Goal: Task Accomplishment & Management: Use online tool/utility

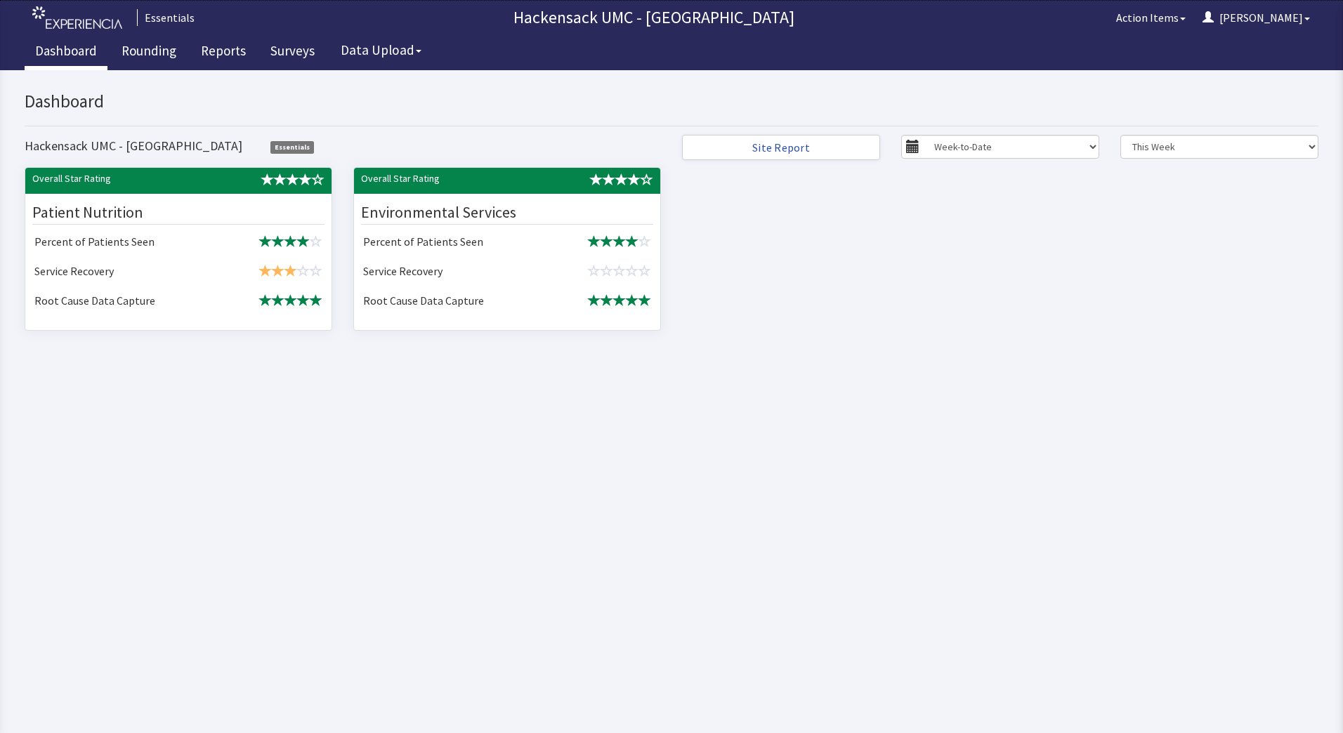
click at [79, 54] on link "Dashboard" at bounding box center [66, 52] width 83 height 35
click at [148, 52] on link "Rounding" at bounding box center [149, 52] width 76 height 35
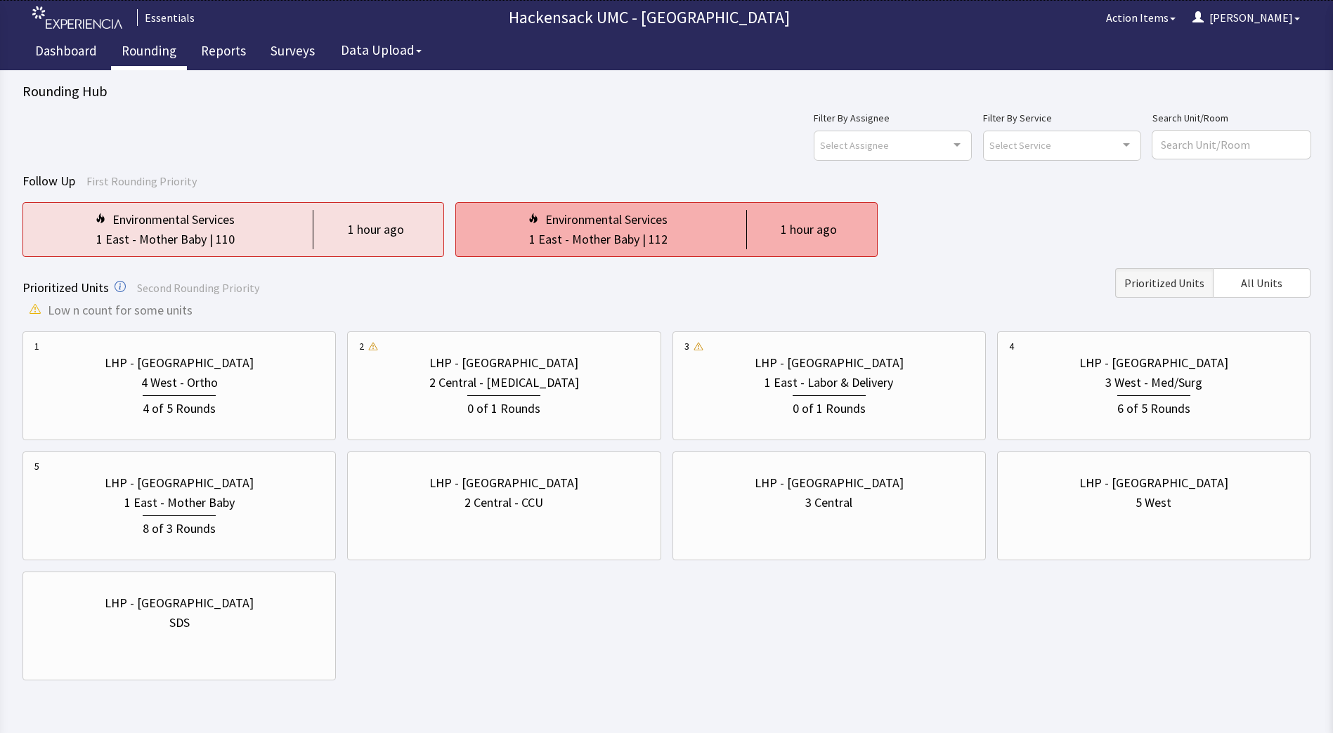
click at [665, 228] on div "Environmental Services" at bounding box center [606, 220] width 122 height 20
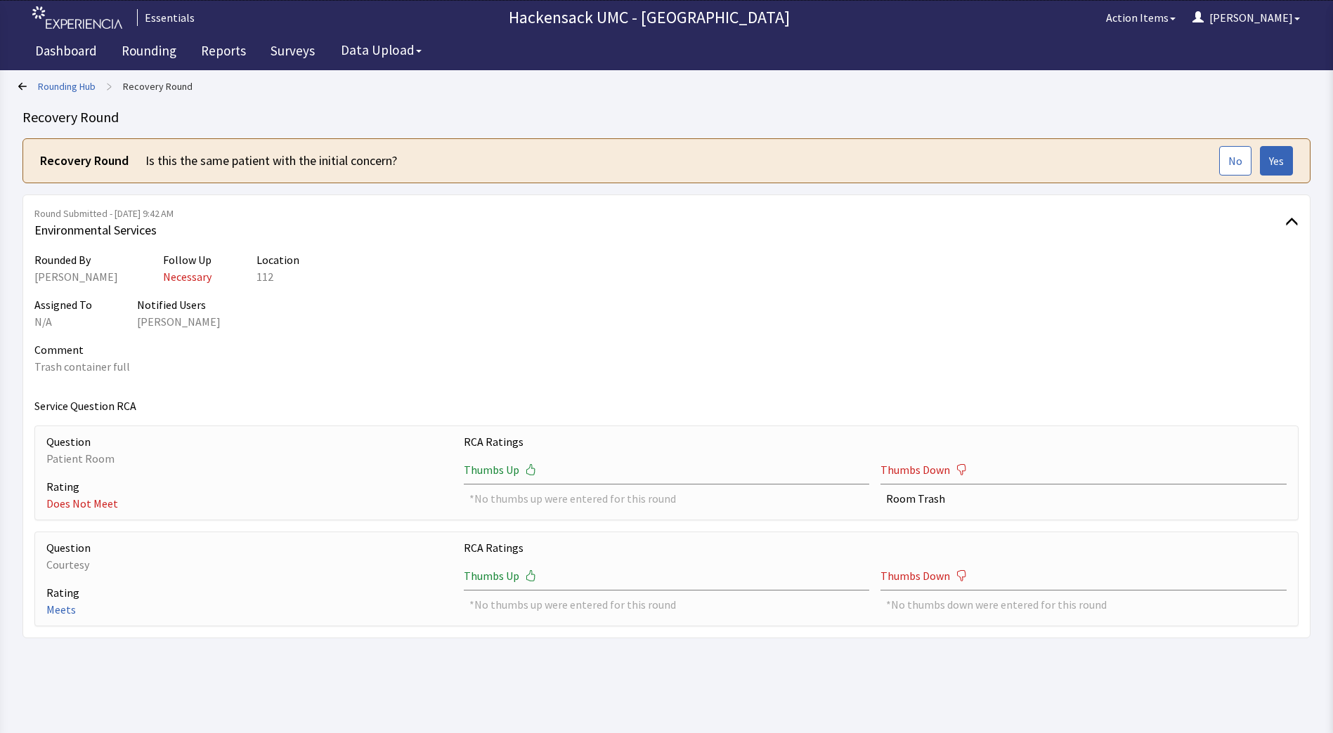
click at [20, 89] on icon at bounding box center [22, 86] width 8 height 8
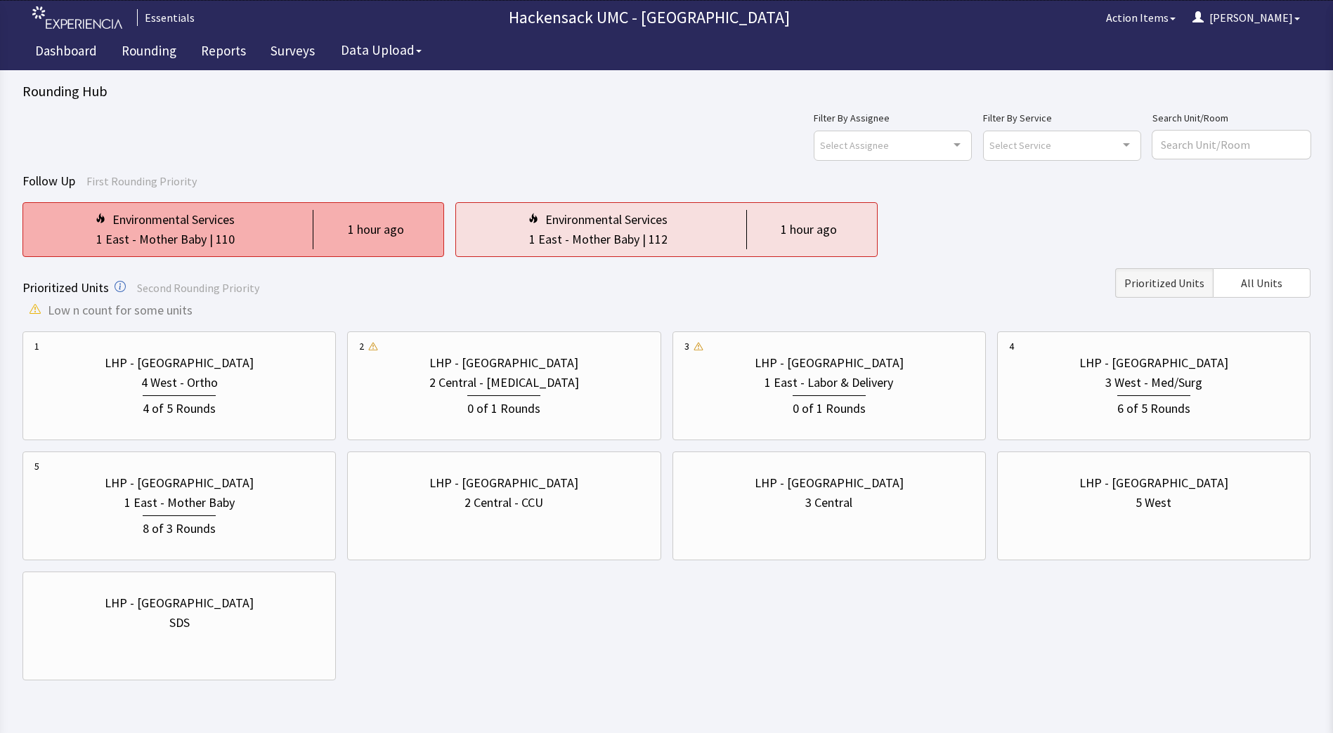
click at [403, 251] on div "Environmental Services 1 East - Mother Baby | 110 1 hour ago" at bounding box center [233, 229] width 422 height 55
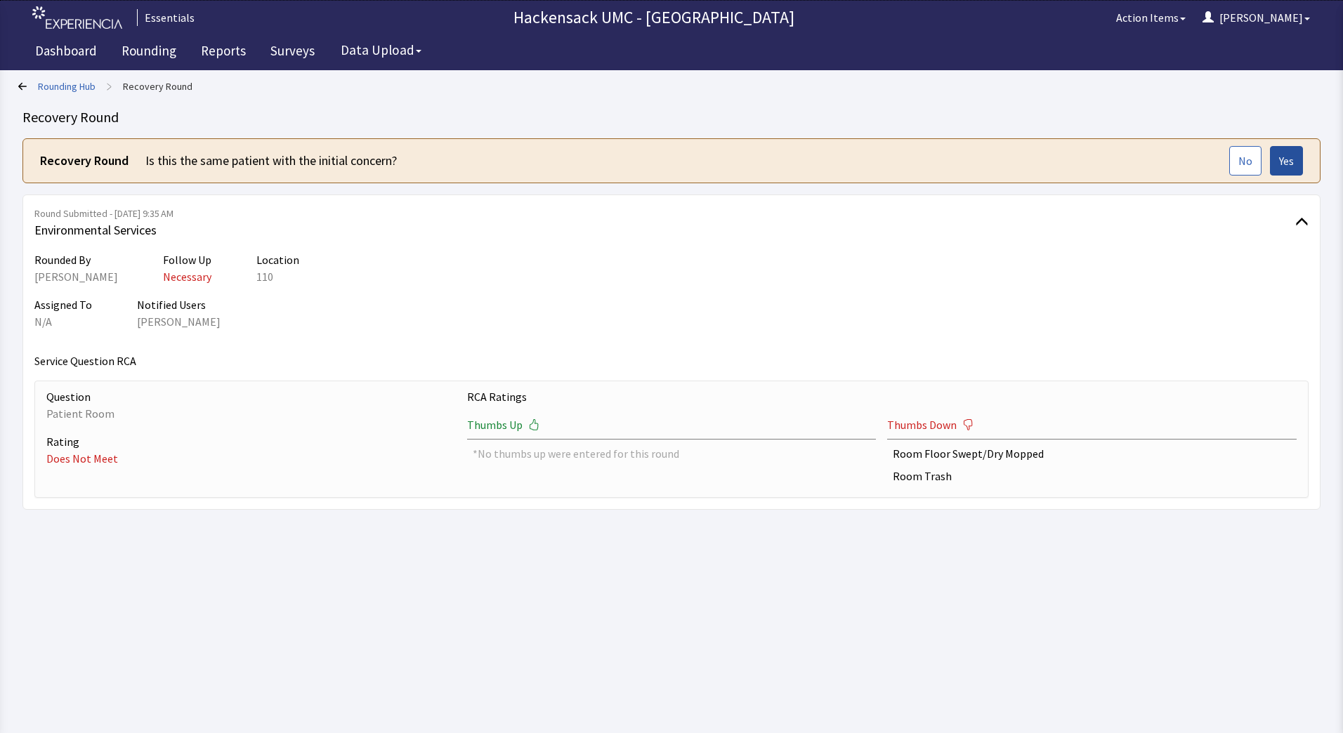
click at [1285, 170] on button "Yes" at bounding box center [1286, 161] width 33 height 30
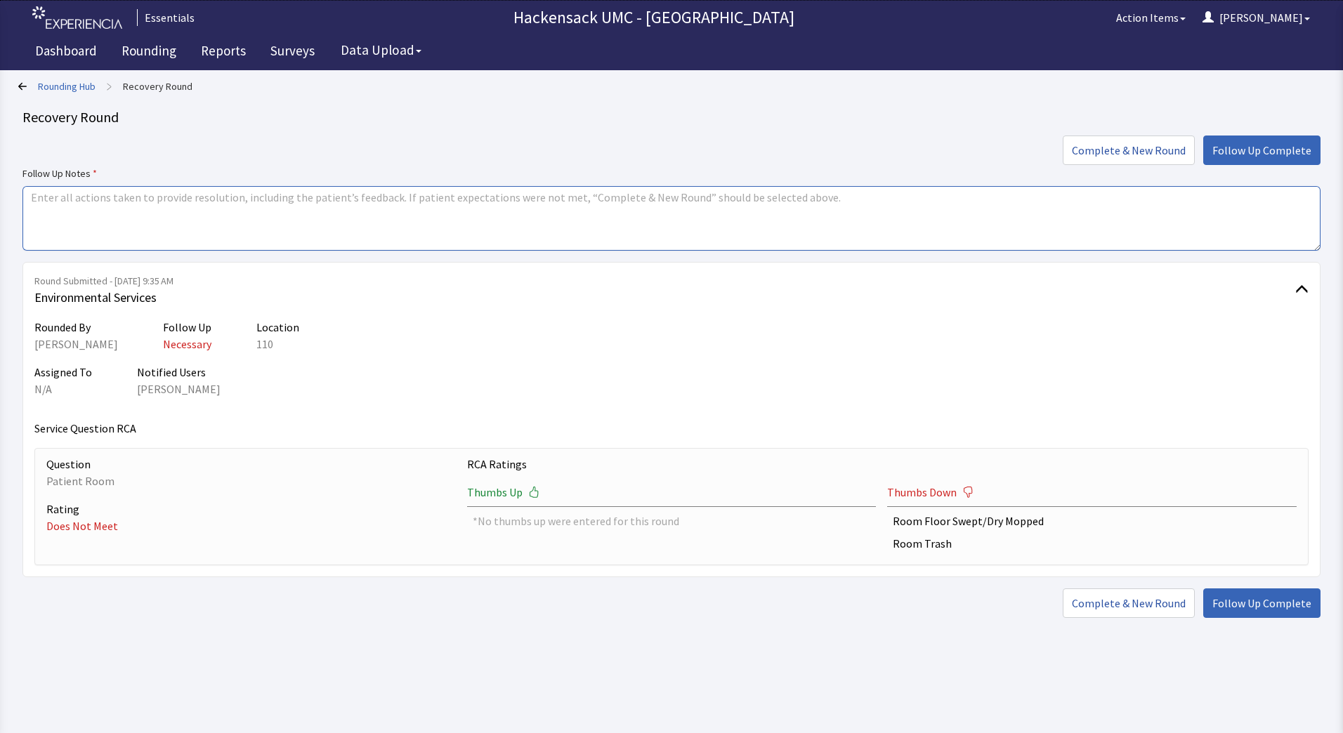
click at [303, 197] on textarea at bounding box center [671, 218] width 1298 height 65
type textarea "Sent Karen to pick up trash and do daily cleaning of the room."
click at [1236, 150] on span "Follow Up Complete" at bounding box center [1262, 150] width 99 height 17
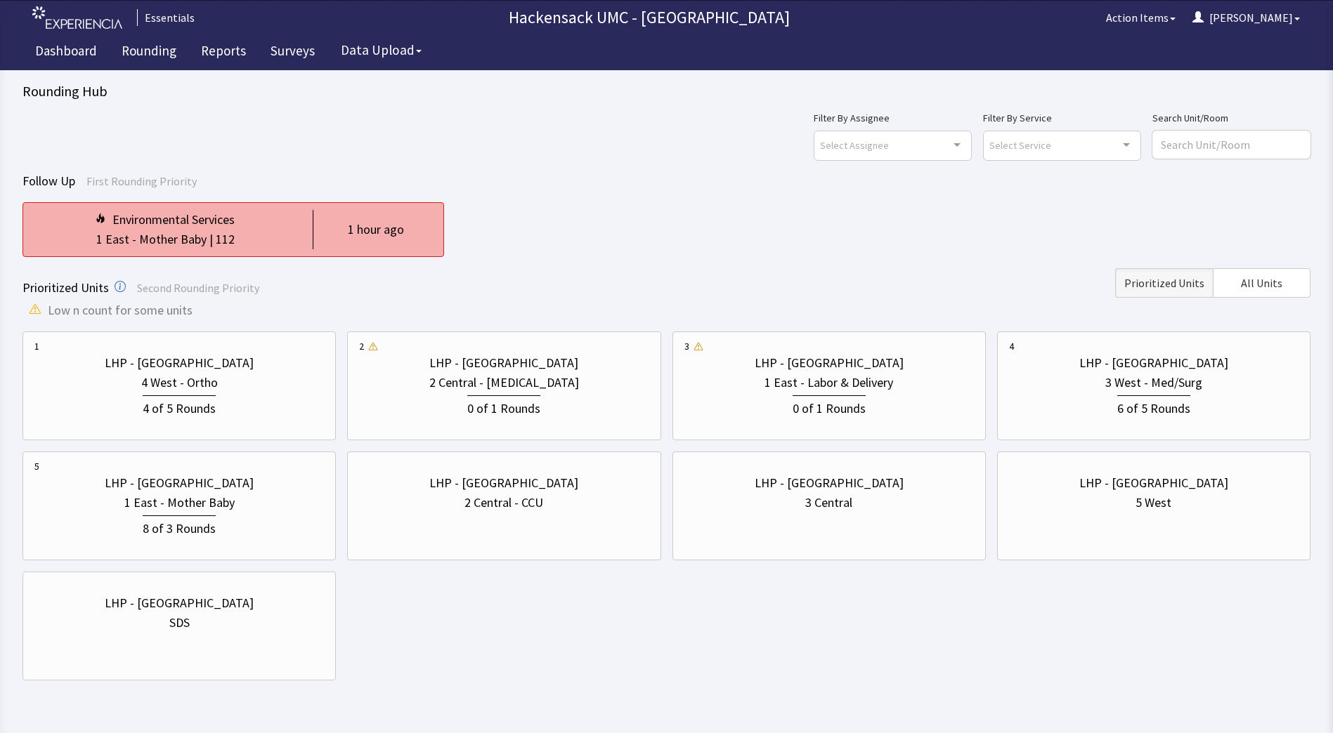
click at [285, 241] on div "1 East - Mother Baby | 112" at bounding box center [164, 240] width 261 height 20
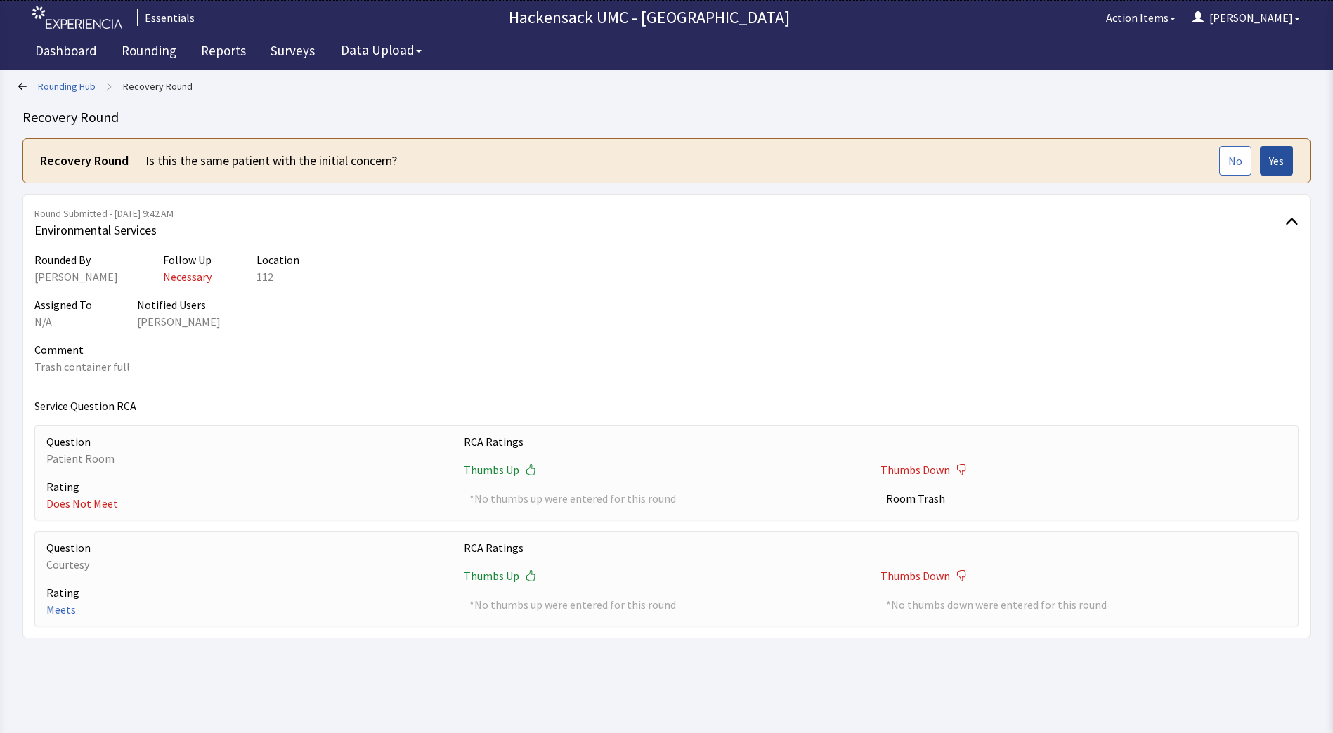
click at [1280, 159] on span "Yes" at bounding box center [1276, 160] width 15 height 17
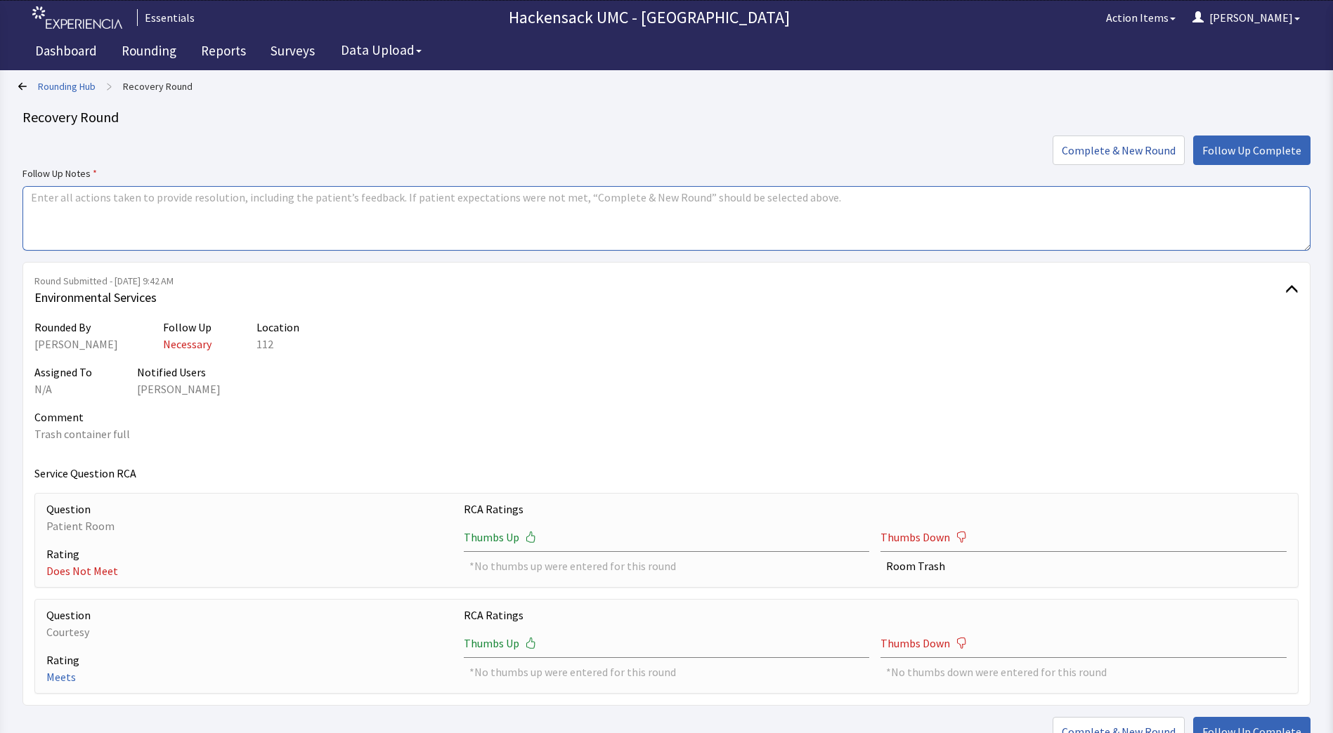
click at [379, 209] on textarea at bounding box center [666, 218] width 1288 height 65
type textarea "Sent [PERSON_NAME] in to pull the trash."
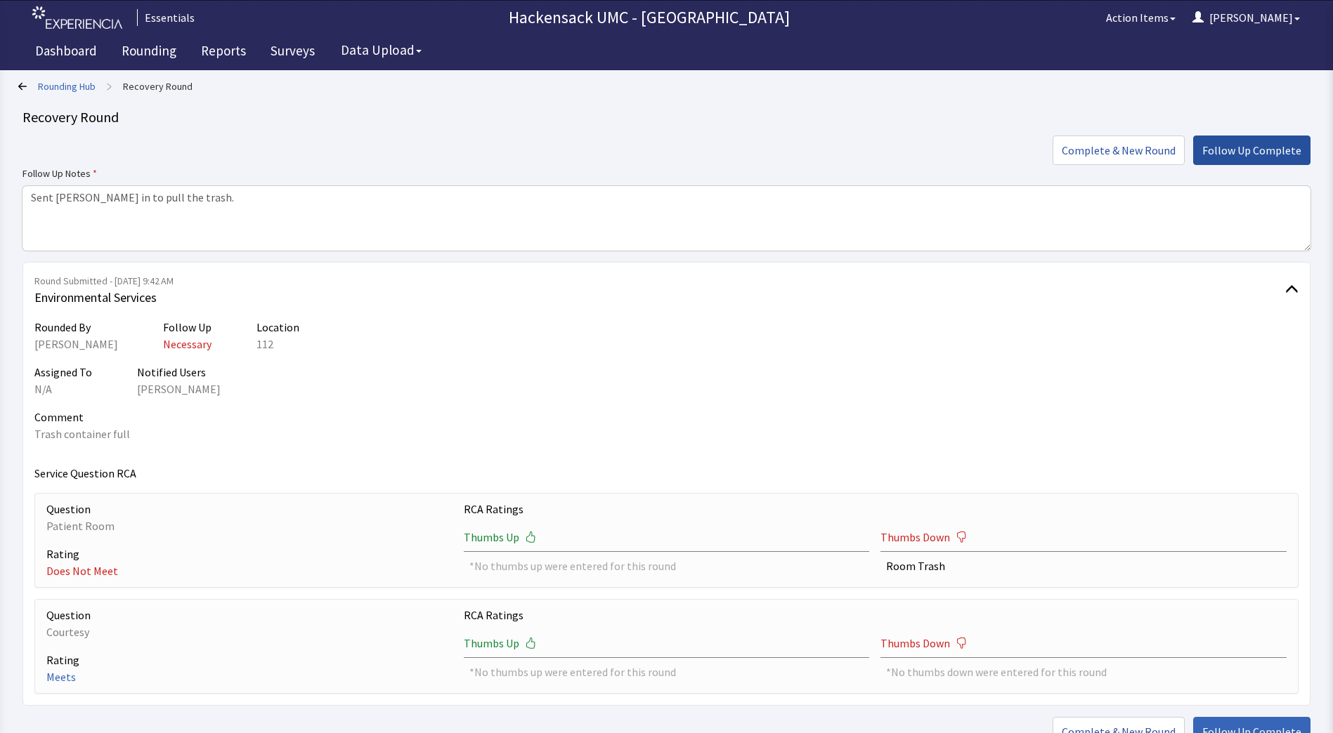
click at [1275, 150] on span "Follow Up Complete" at bounding box center [1251, 150] width 99 height 17
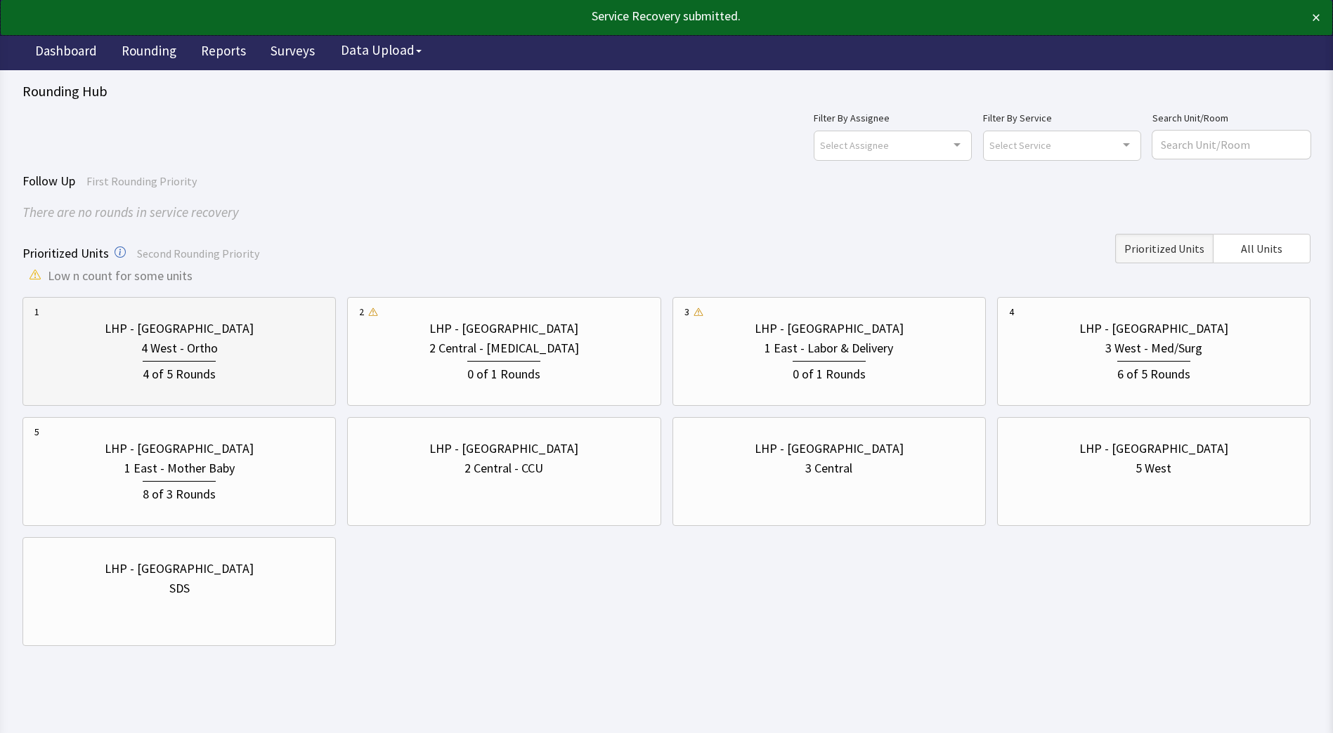
click at [174, 381] on div "4 of 5 Rounds" at bounding box center [179, 372] width 73 height 23
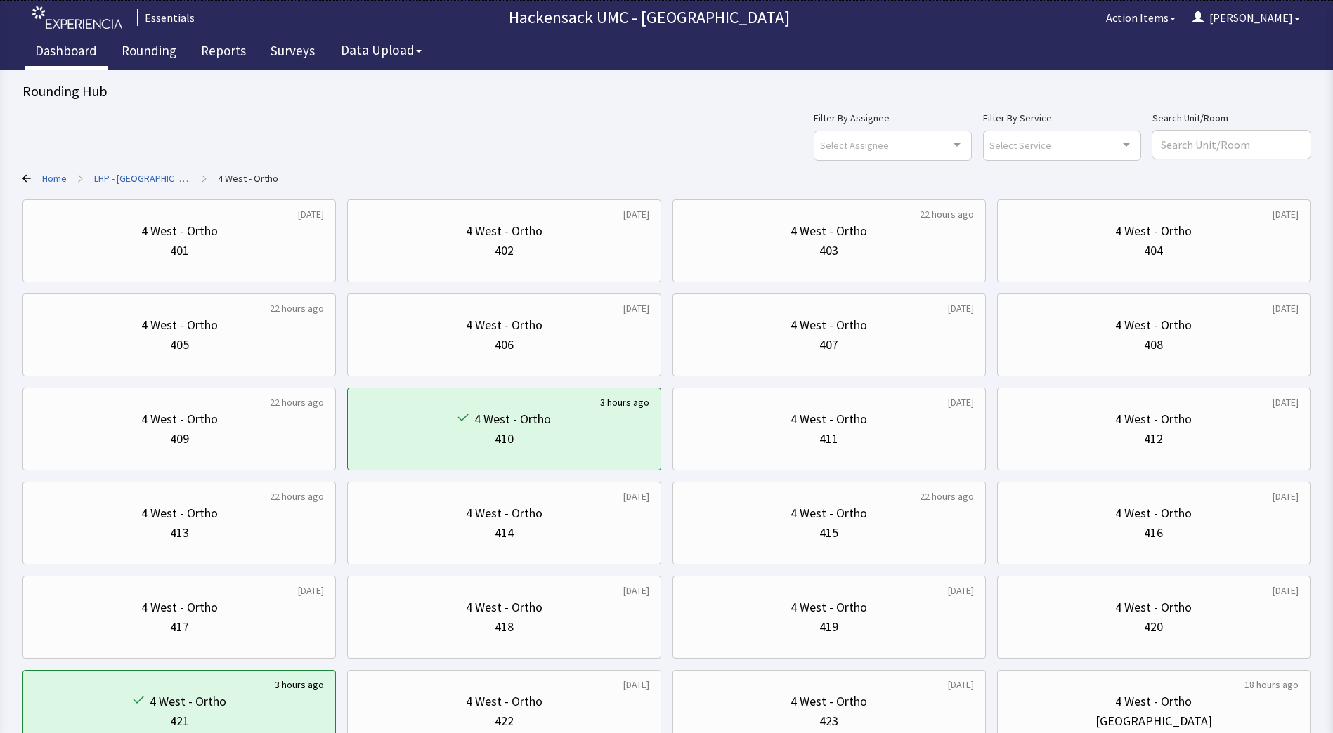
click at [71, 53] on link "Dashboard" at bounding box center [66, 52] width 83 height 35
